Goal: Task Accomplishment & Management: Use online tool/utility

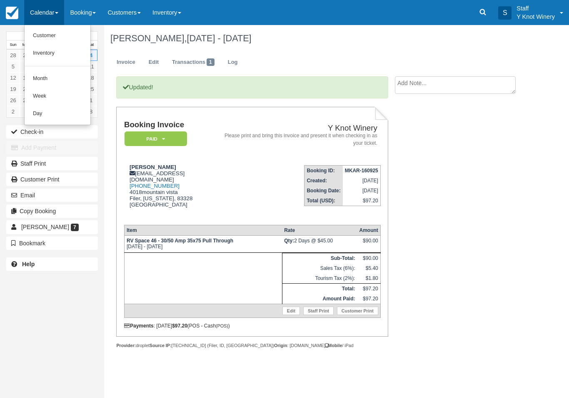
click at [62, 34] on link "Customer" at bounding box center [58, 36] width 66 height 18
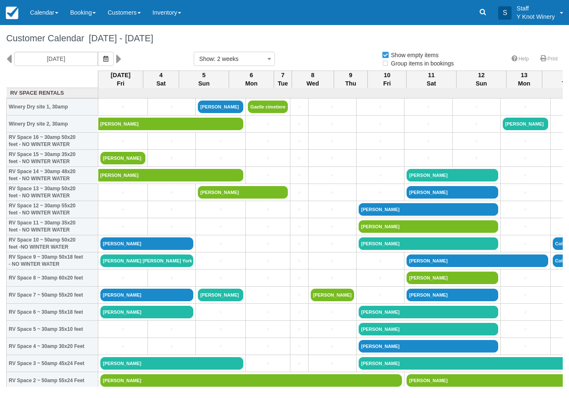
select select
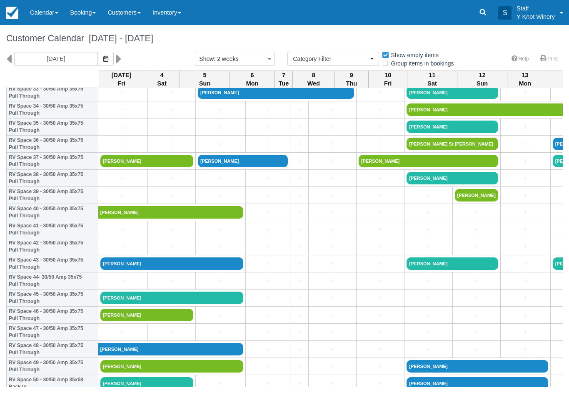
scroll to position [596, 0]
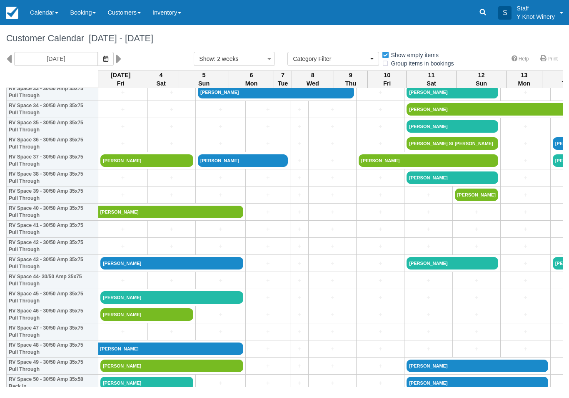
click at [168, 269] on link "[PERSON_NAME]" at bounding box center [171, 263] width 143 height 13
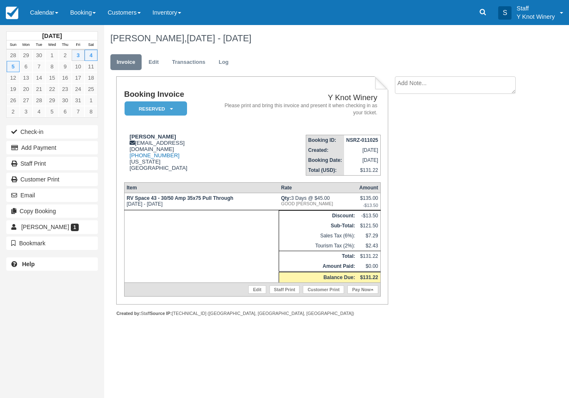
click at [32, 135] on button "Check-in" at bounding box center [52, 131] width 92 height 13
